Goal: Task Accomplishment & Management: Manage account settings

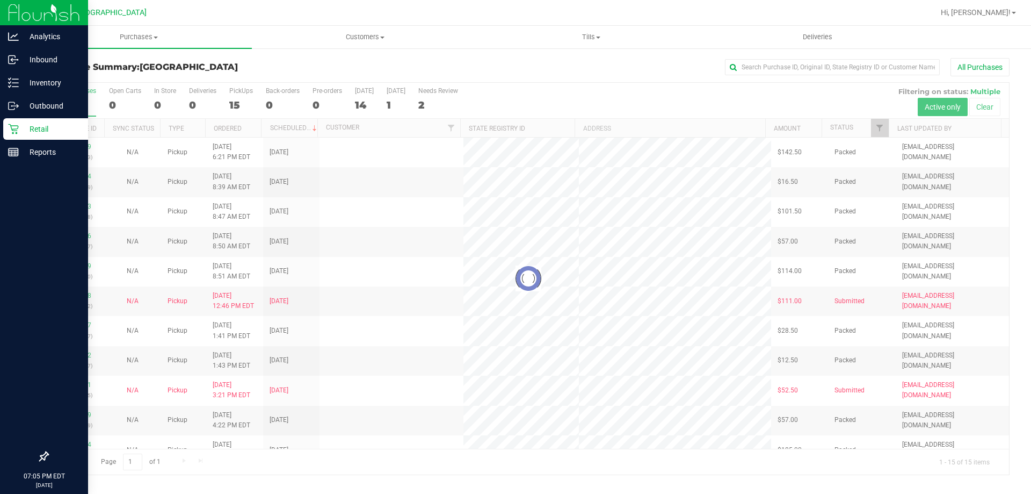
click at [16, 126] on icon at bounding box center [13, 129] width 11 height 11
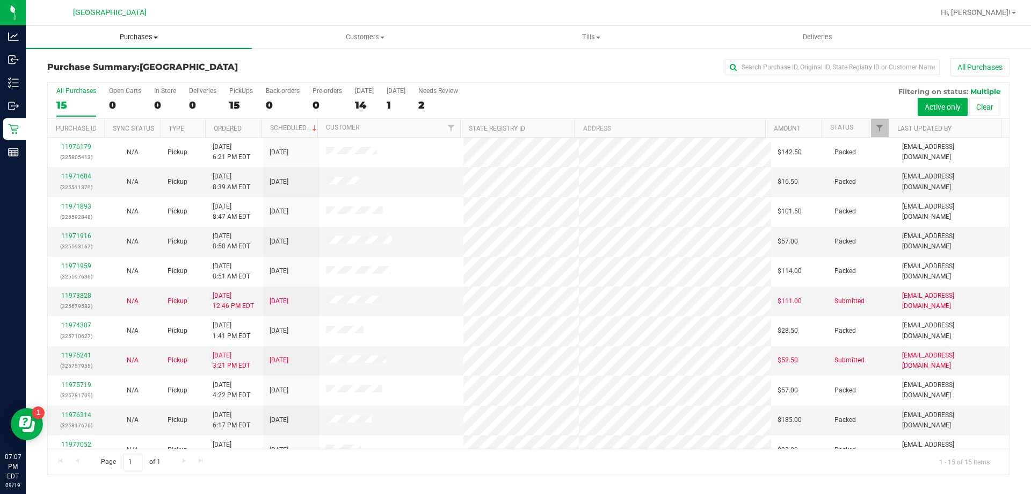
click at [150, 33] on span "Purchases" at bounding box center [139, 37] width 226 height 10
click at [41, 74] on span "Fulfillment" at bounding box center [59, 77] width 67 height 9
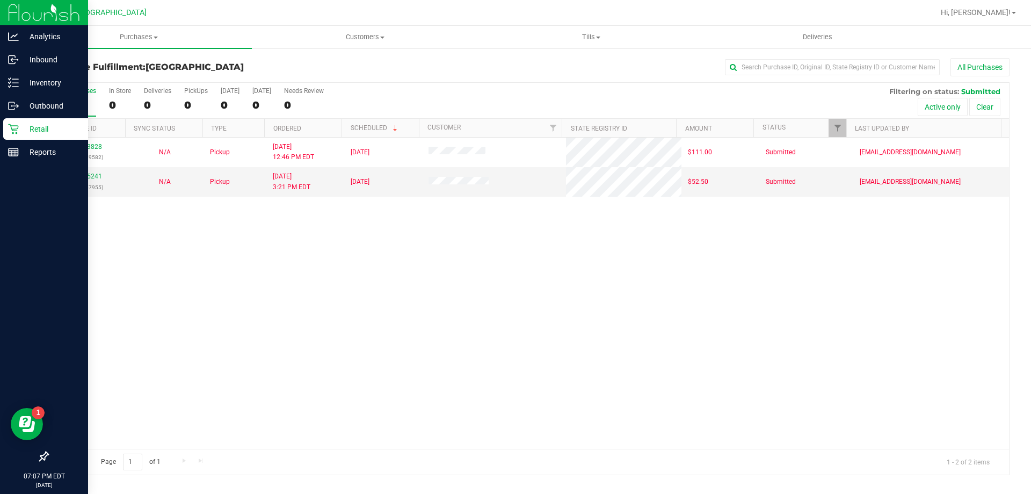
click at [34, 128] on p "Retail" at bounding box center [51, 128] width 64 height 13
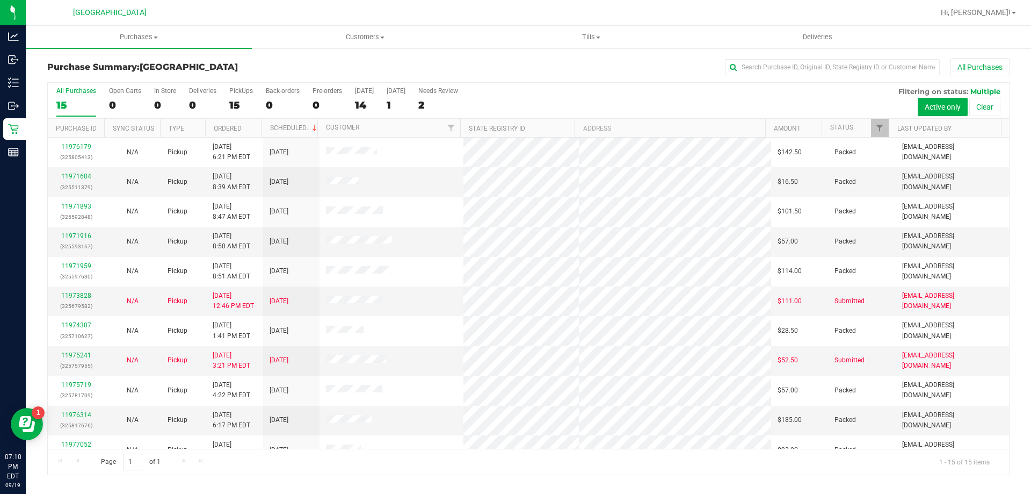
click at [379, 63] on div "All Purchases" at bounding box center [689, 67] width 642 height 18
click at [153, 37] on span "Purchases" at bounding box center [139, 37] width 226 height 10
click at [87, 74] on span "Fulfillment" at bounding box center [59, 77] width 67 height 9
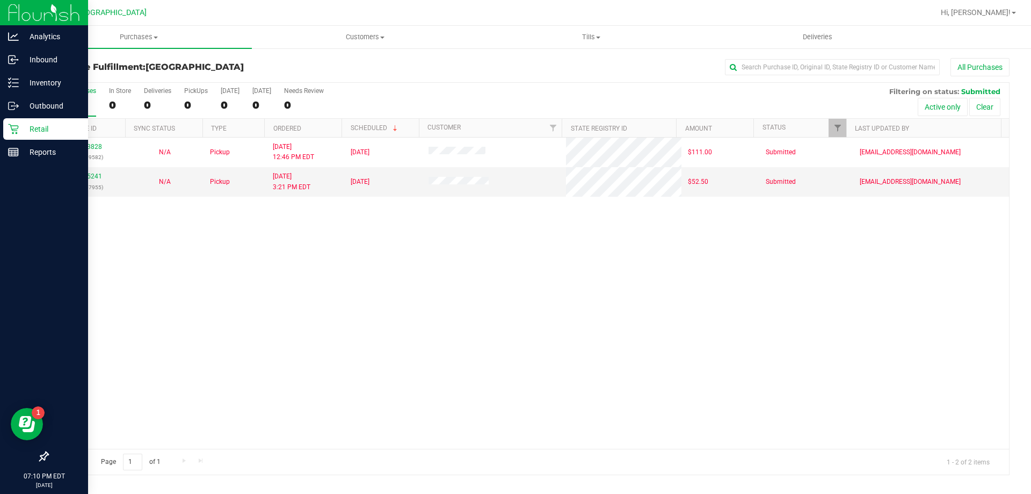
click at [25, 131] on p "Retail" at bounding box center [51, 128] width 64 height 13
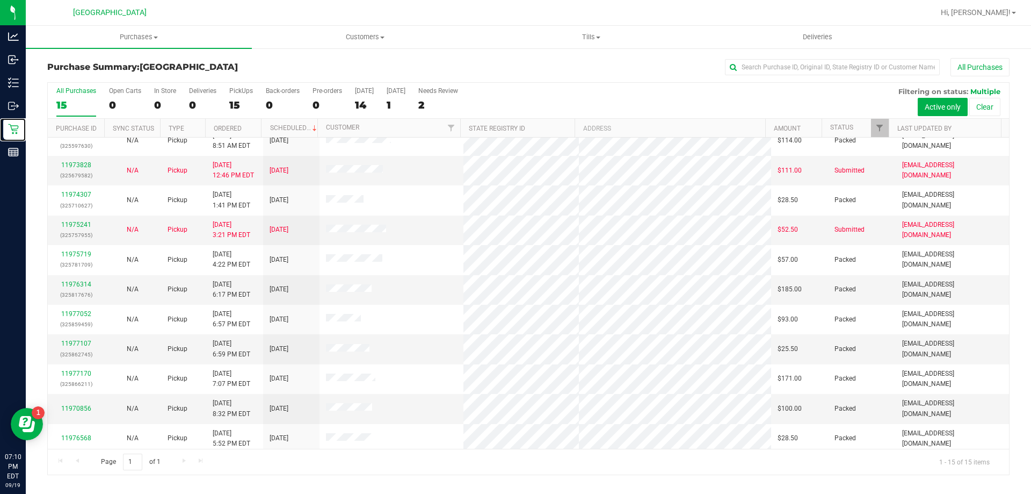
scroll to position [135, 0]
